Goal: Entertainment & Leisure: Browse casually

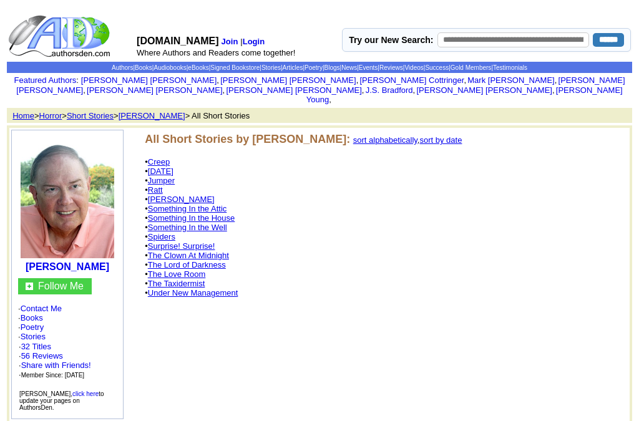
click at [238, 296] on link "Under New Management" at bounding box center [193, 292] width 90 height 9
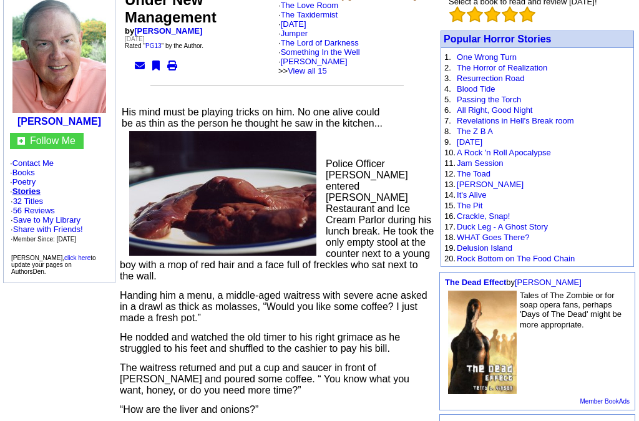
scroll to position [130, 0]
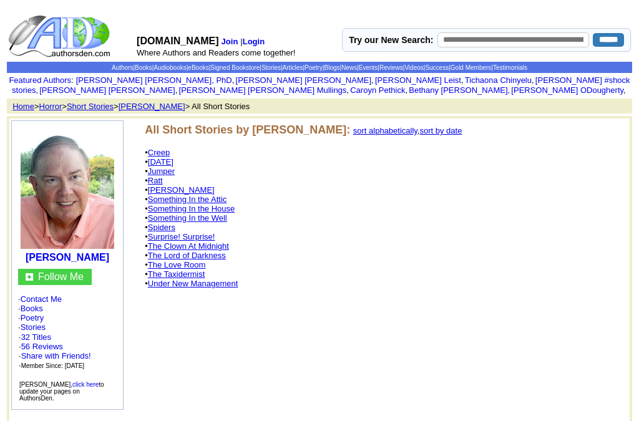
click at [170, 152] on link "Creep" at bounding box center [159, 152] width 22 height 9
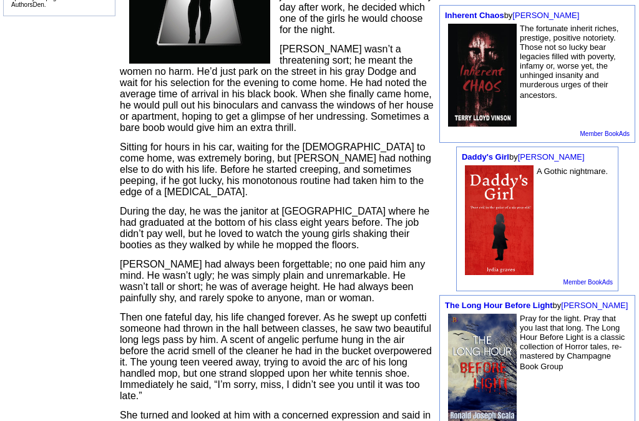
scroll to position [403, 0]
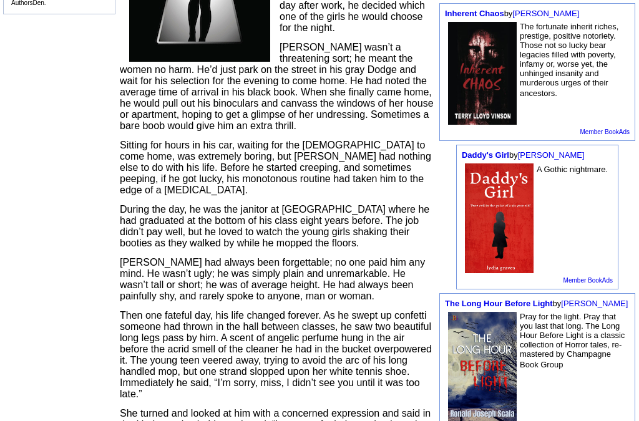
click at [411, 367] on p "Then one fateful day, his life changed forever. As he swept up confetti someone…" at bounding box center [277, 355] width 314 height 90
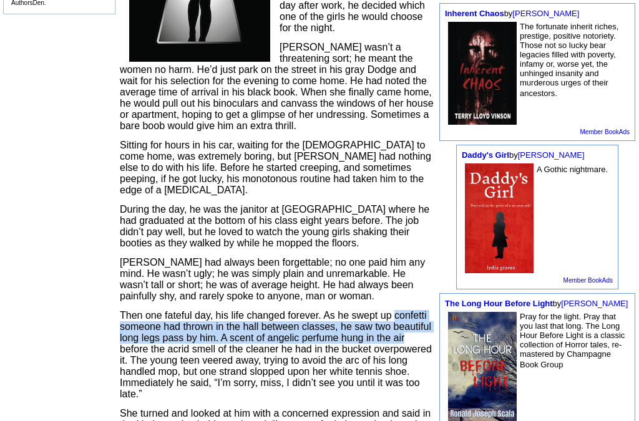
scroll to position [404, 0]
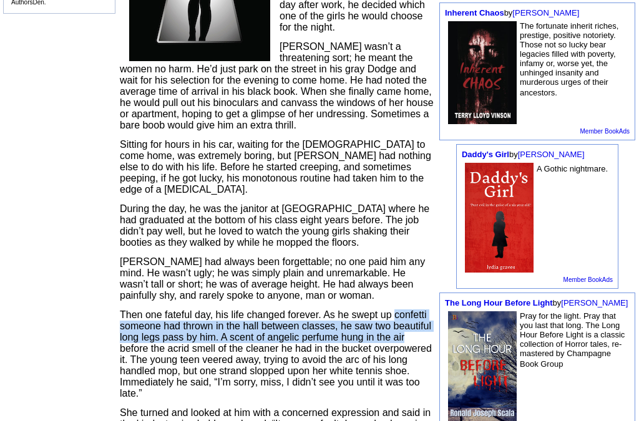
click at [378, 291] on span "[PERSON_NAME] had always been forgettable; no one paid him any mind. He wasn’t …" at bounding box center [272, 278] width 305 height 44
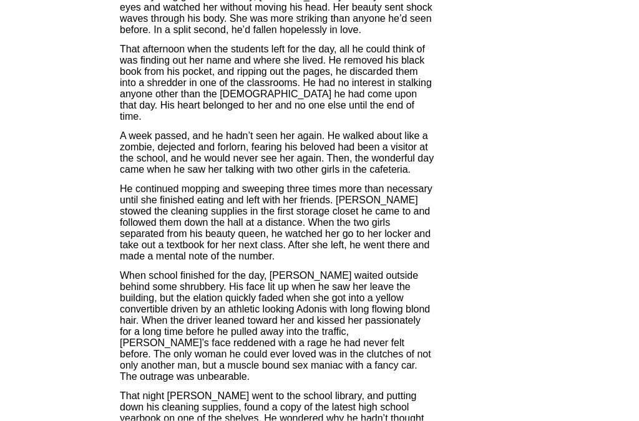
scroll to position [917, 0]
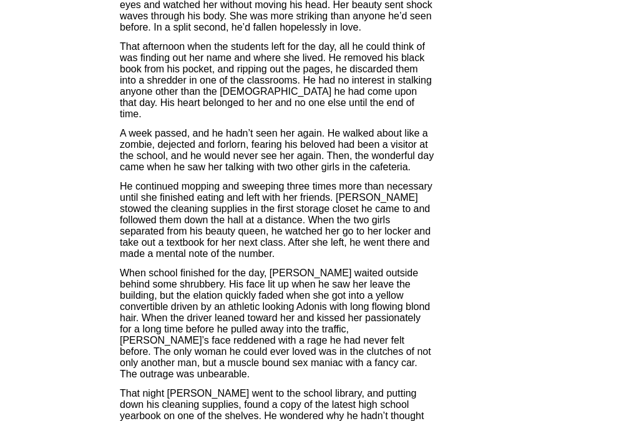
click at [396, 172] on span "A week passed, and he hadn’t seen her again. He walked about like a zombie, dej…" at bounding box center [277, 150] width 314 height 44
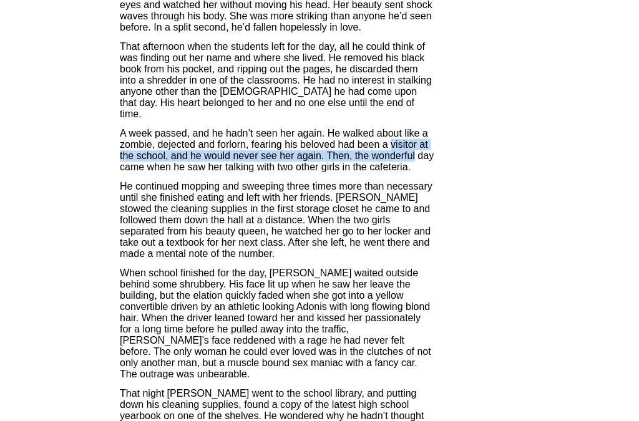
click at [385, 233] on span "He continued mopping and sweeping three times more than necessary until she fin…" at bounding box center [276, 220] width 312 height 78
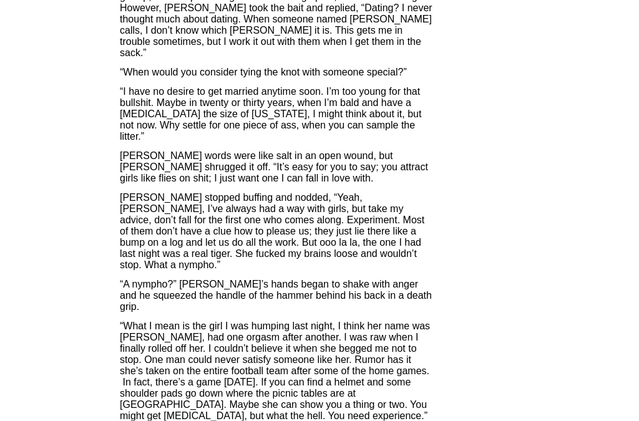
scroll to position [2918, 0]
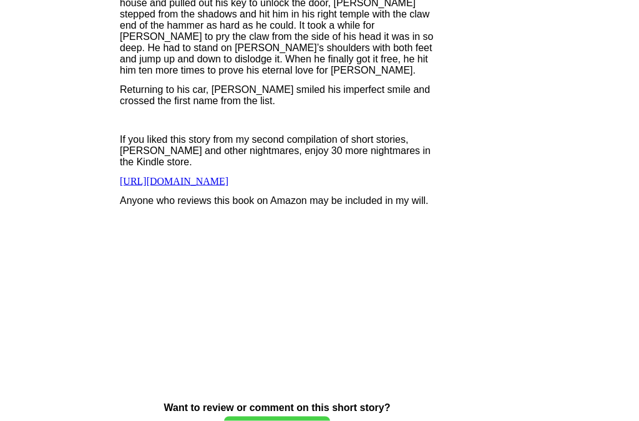
scroll to position [4030, 0]
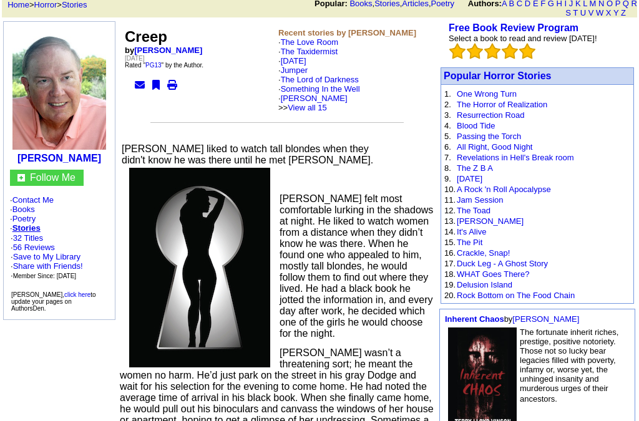
scroll to position [0, 0]
